Goal: Task Accomplishment & Management: Manage account settings

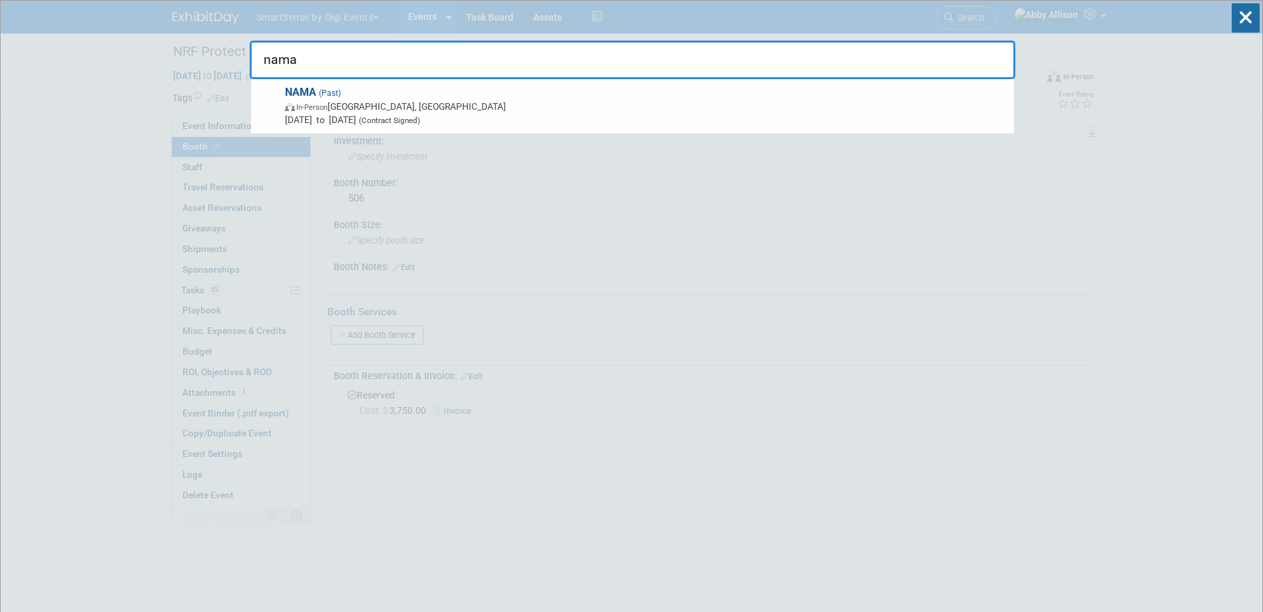
drag, startPoint x: 334, startPoint y: 67, endPoint x: 166, endPoint y: 37, distance: 170.4
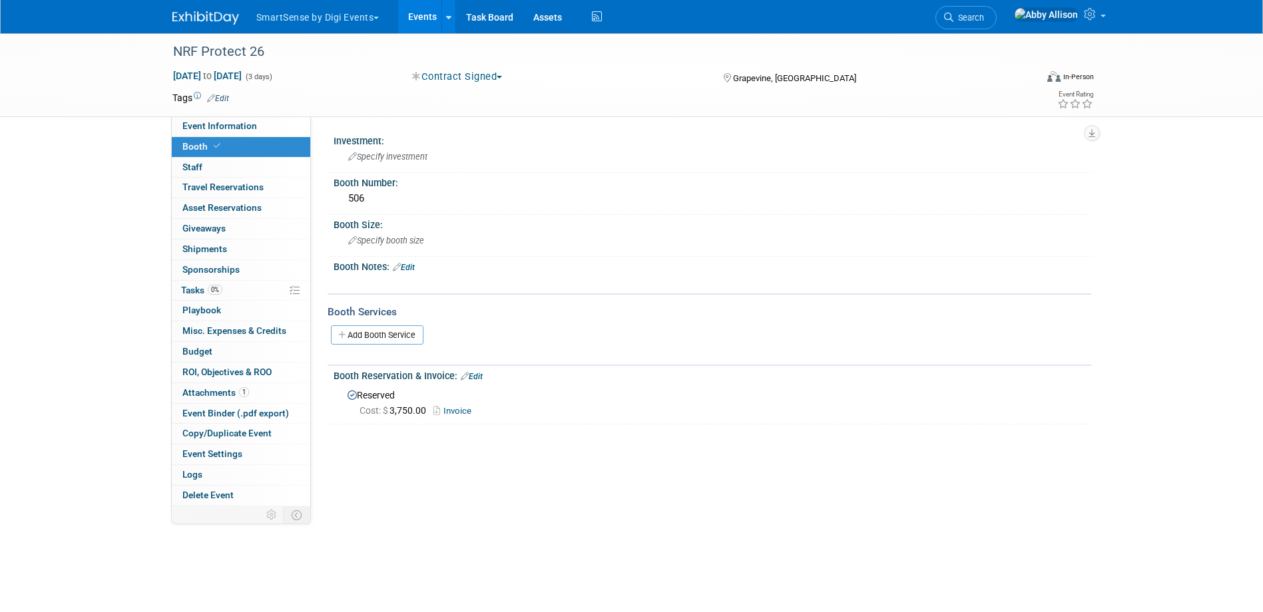
click at [997, 12] on link "Search" at bounding box center [965, 17] width 61 height 23
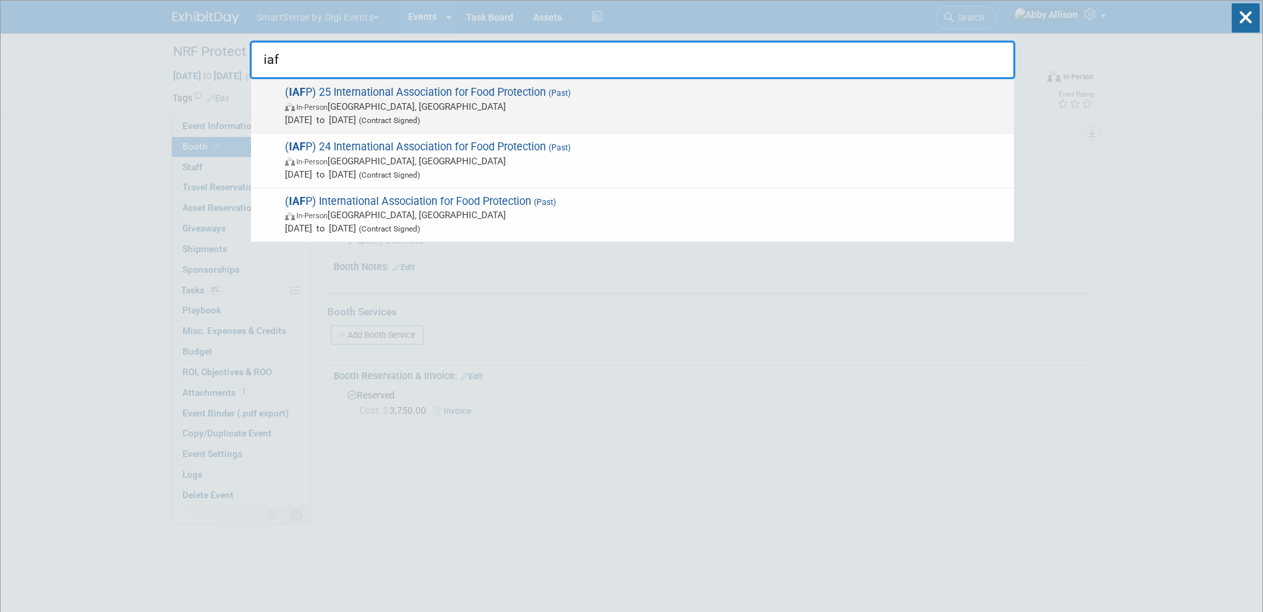
type input "iaf"
click at [420, 122] on span "(Contract Signed)" at bounding box center [388, 120] width 64 height 9
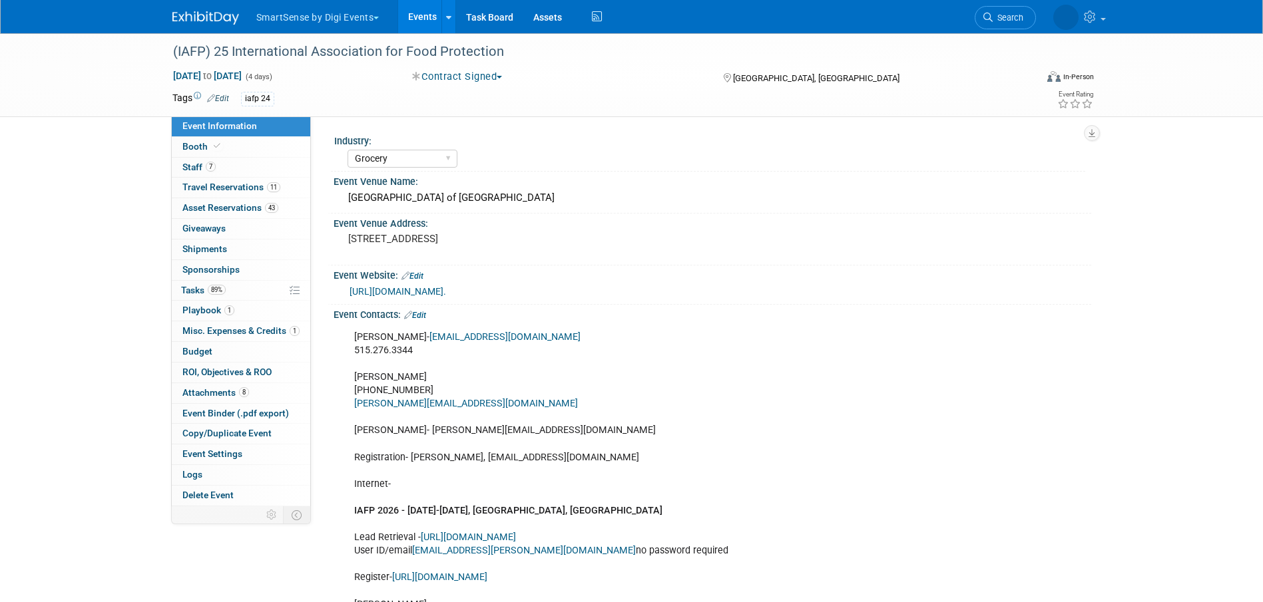
select select "Grocery"
click at [196, 148] on span "Booth" at bounding box center [202, 146] width 41 height 11
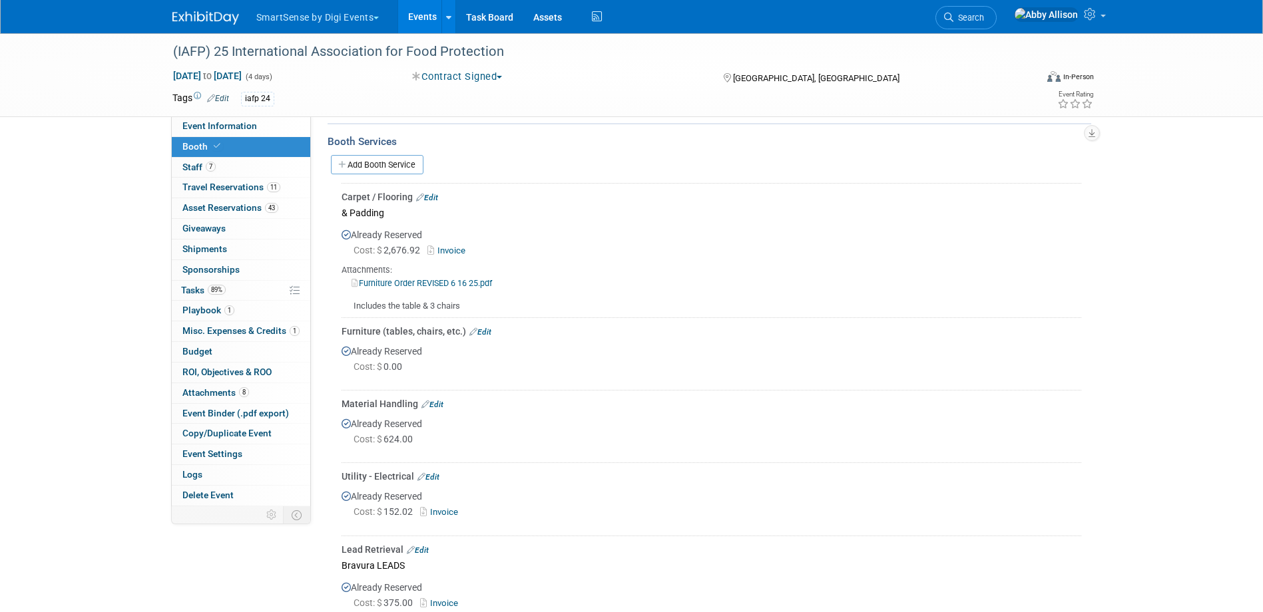
scroll to position [533, 0]
click at [436, 399] on link "Edit" at bounding box center [432, 403] width 22 height 9
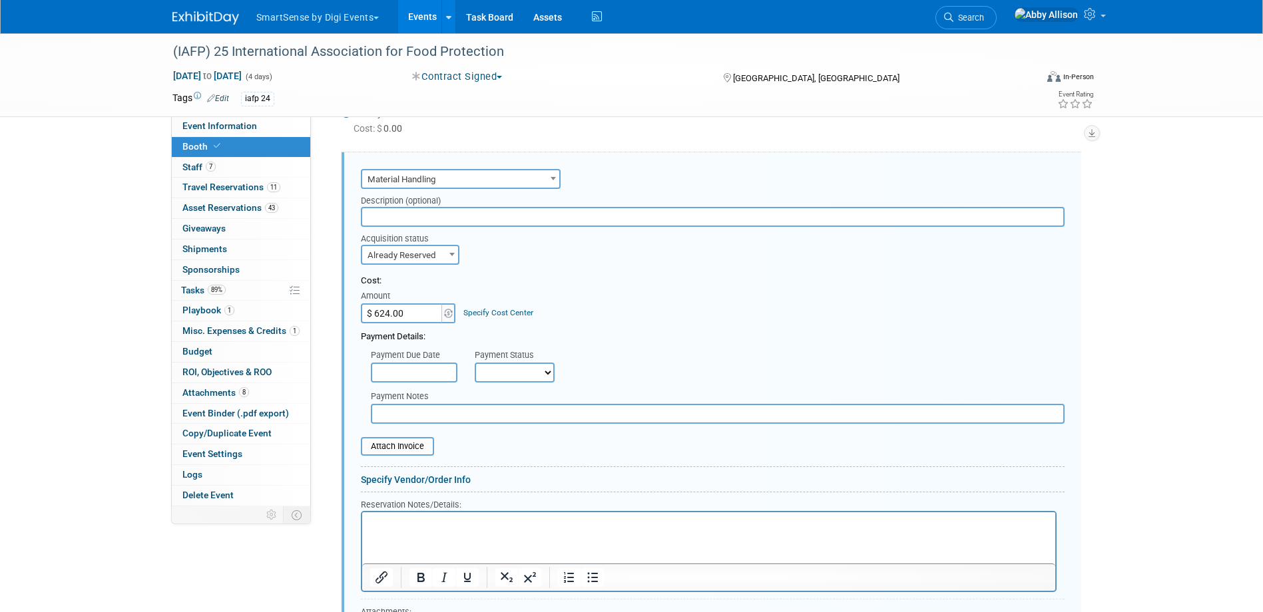
scroll to position [0, 0]
click at [404, 316] on input "$ 624.00" at bounding box center [402, 314] width 83 height 20
type input "$ 600.20"
click at [407, 445] on input "file" at bounding box center [353, 447] width 158 height 16
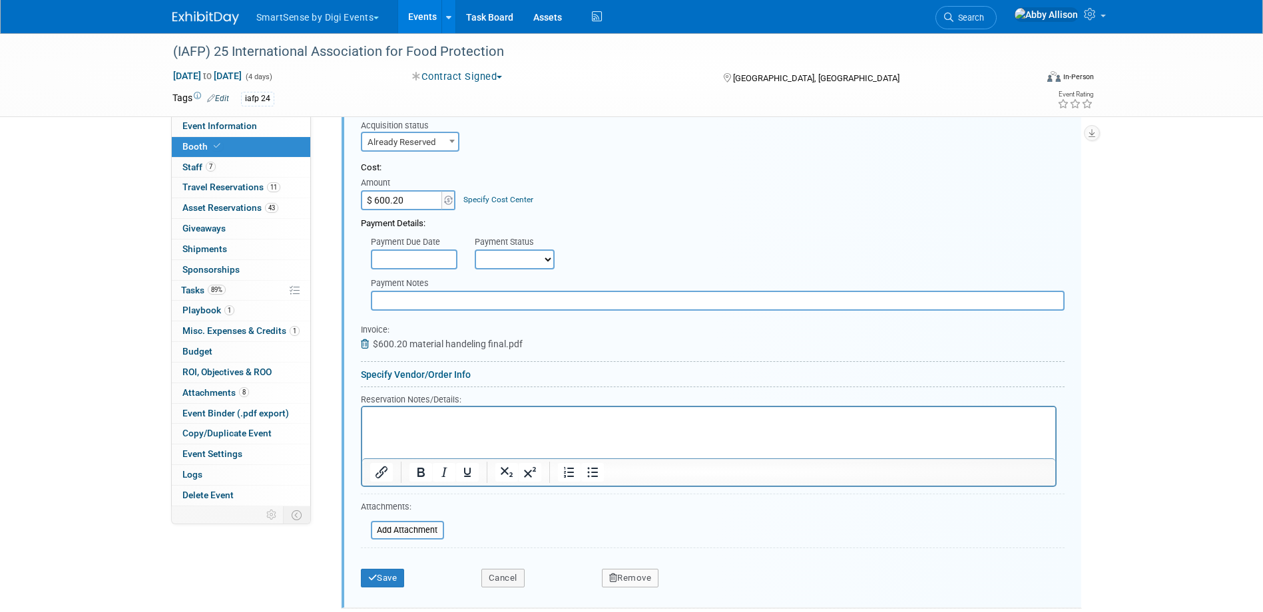
scroll to position [1036, 0]
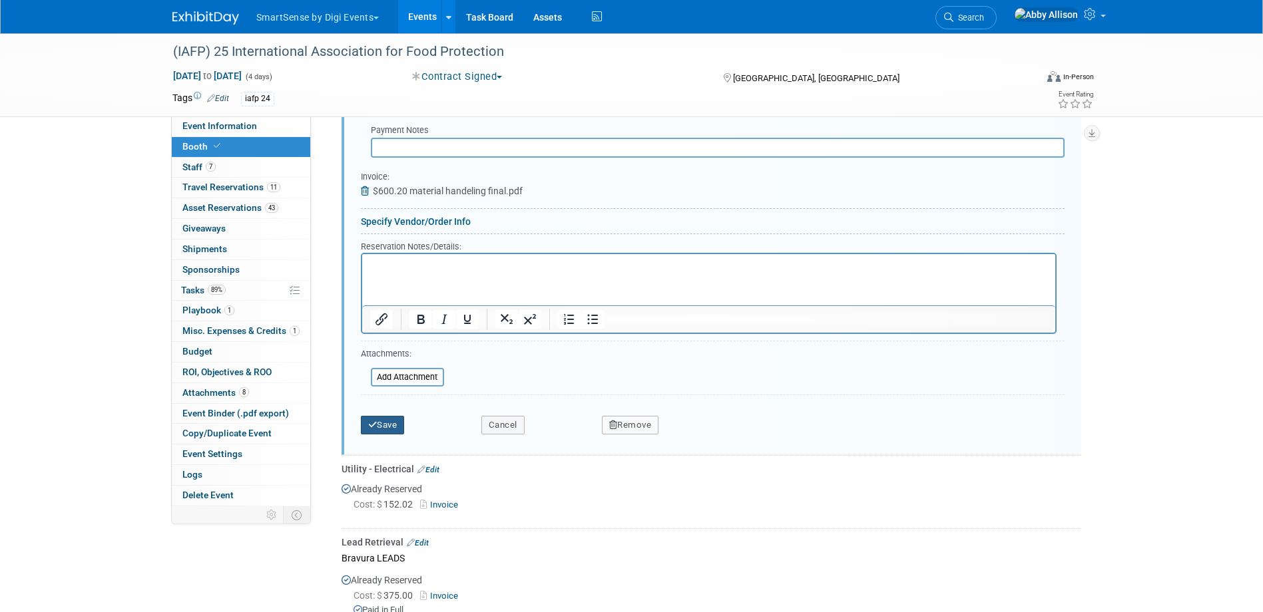
click at [390, 423] on button "Save" at bounding box center [383, 425] width 44 height 19
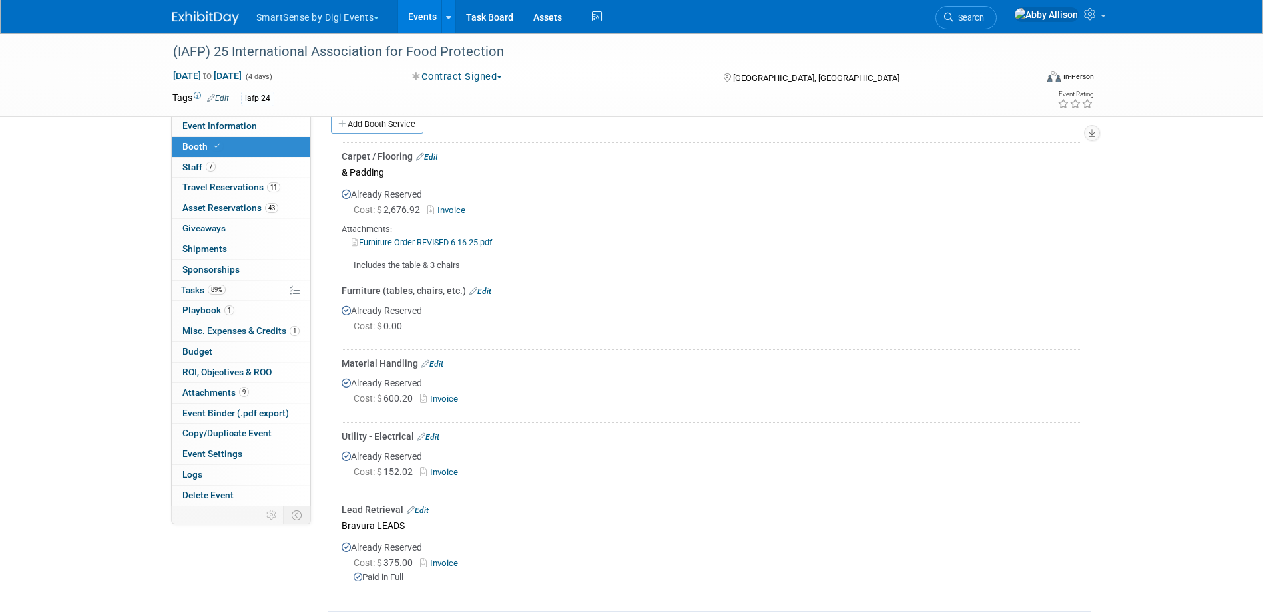
scroll to position [570, 0]
